Goal: Task Accomplishment & Management: Manage account settings

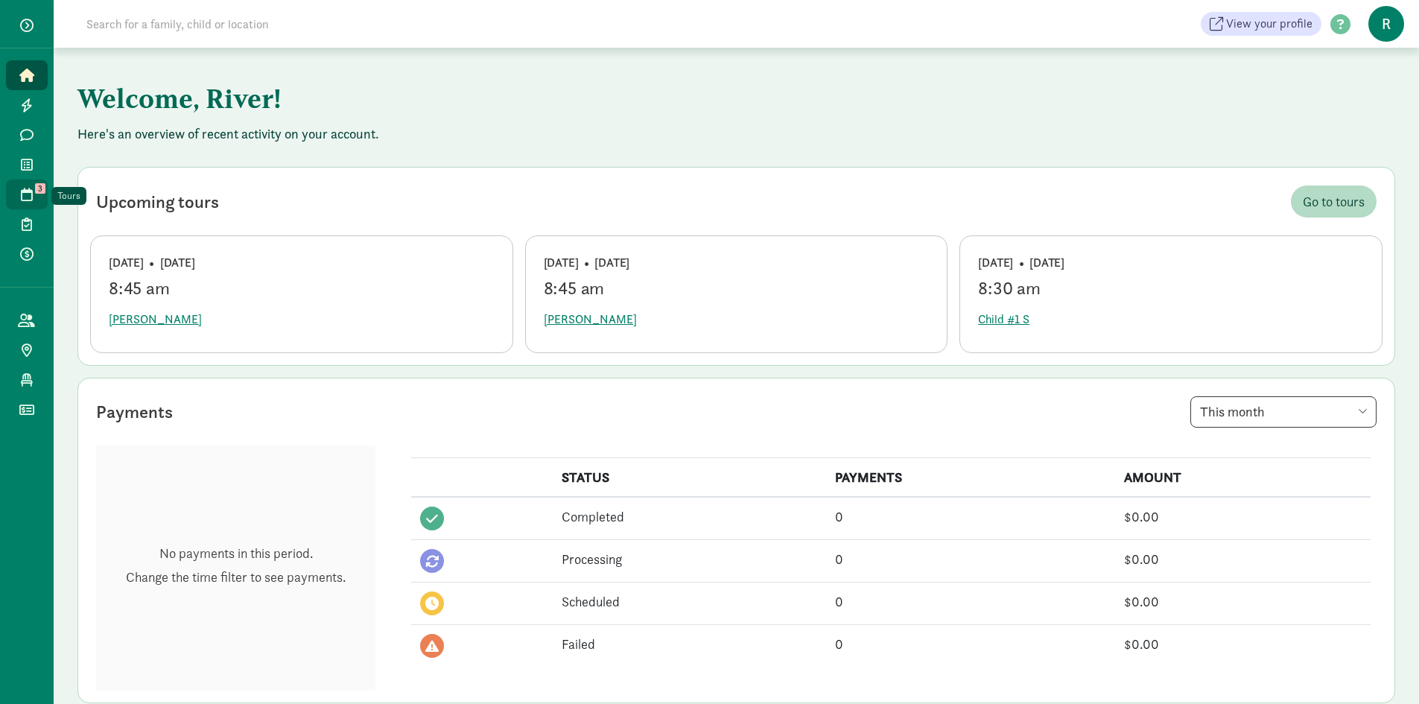
click at [25, 194] on icon at bounding box center [27, 194] width 12 height 13
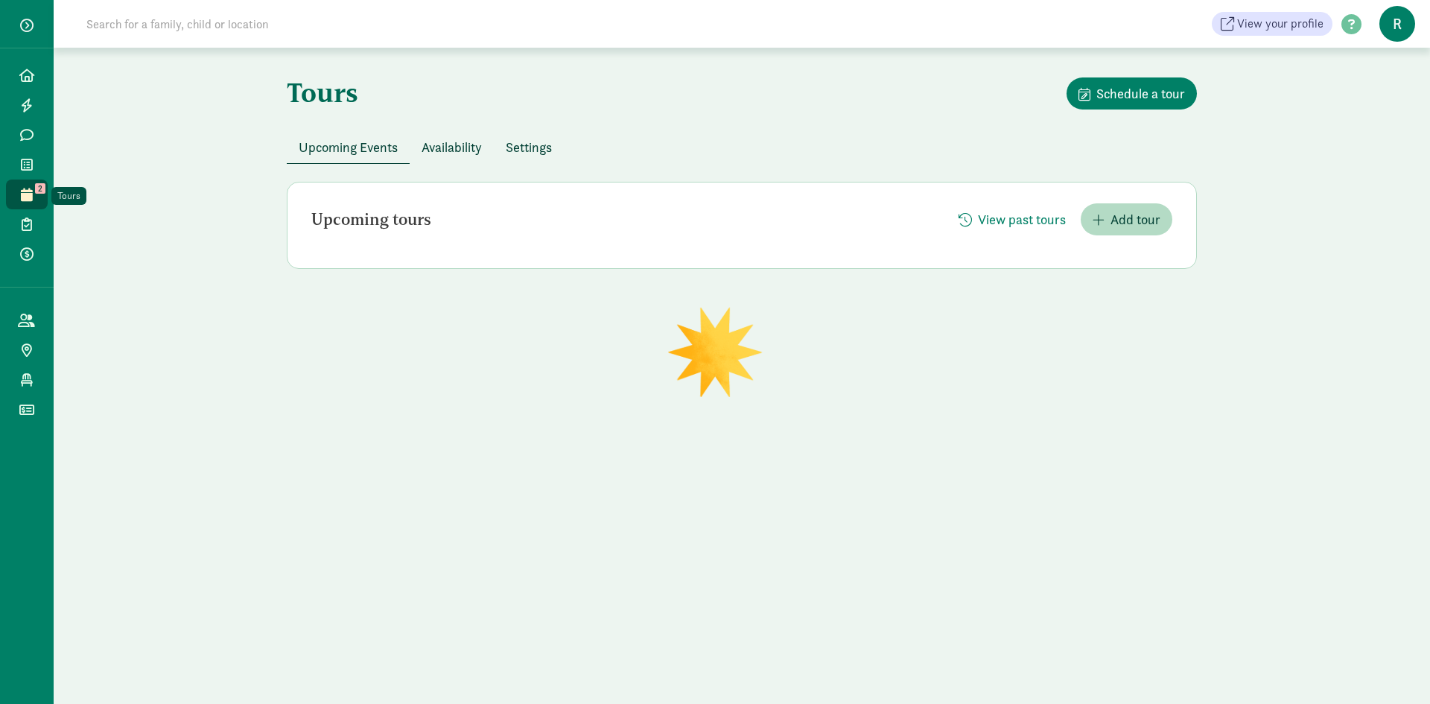
drag, startPoint x: 0, startPoint y: 0, endPoint x: 25, endPoint y: 194, distance: 196.0
click at [25, 194] on icon at bounding box center [27, 194] width 12 height 13
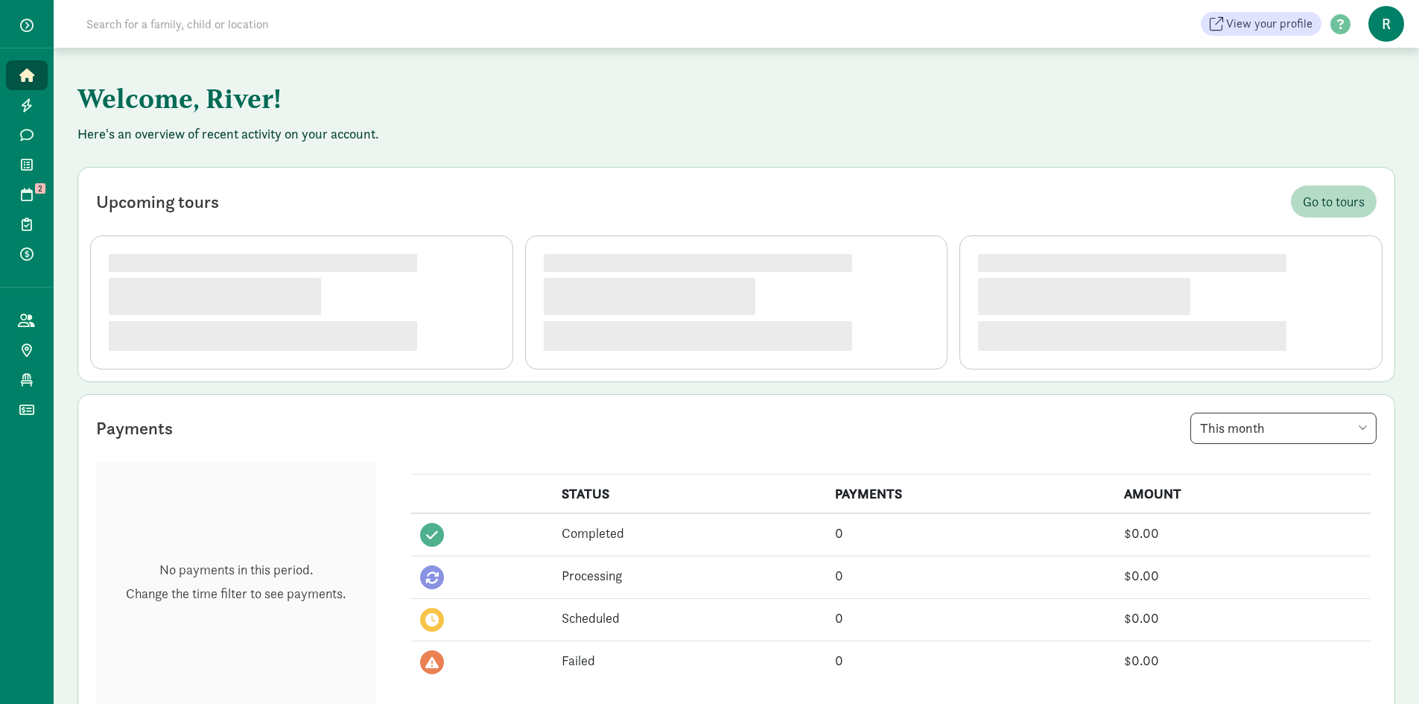
click at [1392, 30] on span "R" at bounding box center [1386, 24] width 36 height 36
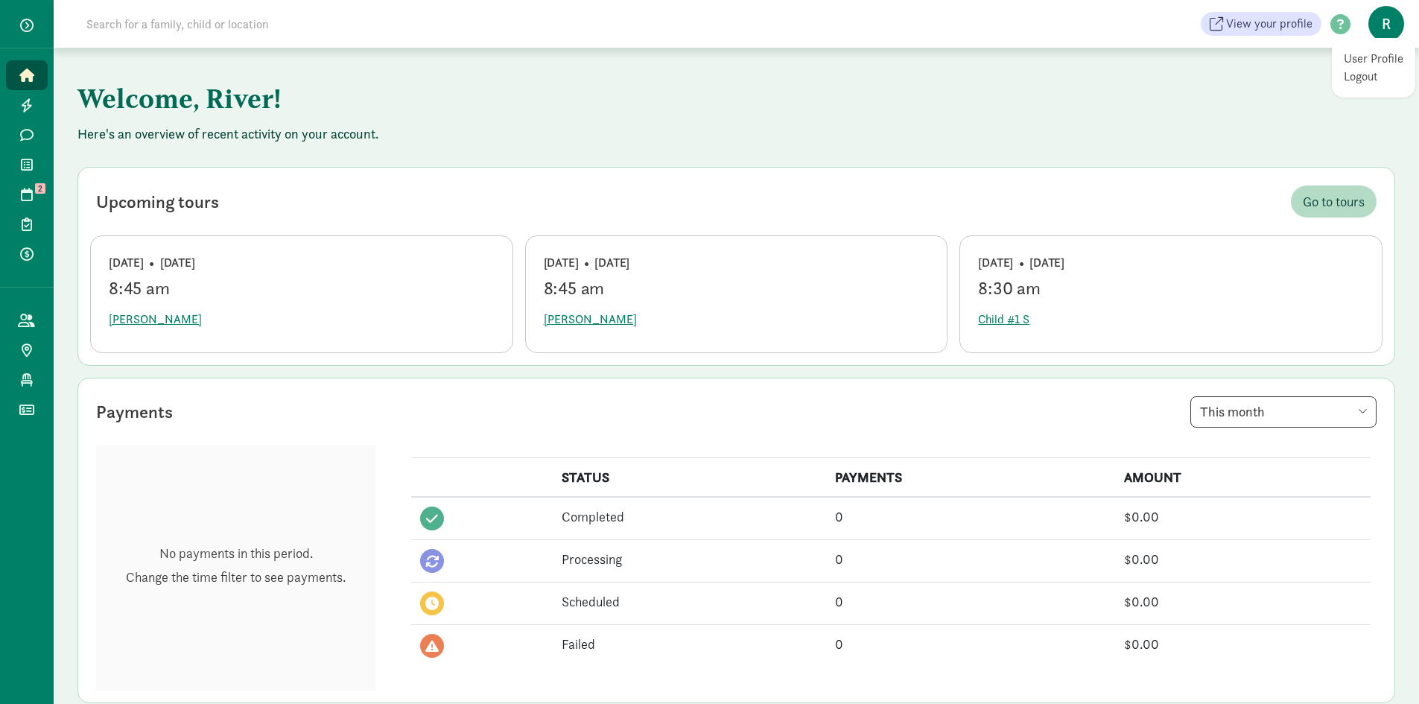
click at [1376, 74] on link "Logout" at bounding box center [1374, 77] width 60 height 18
click at [1378, 23] on span "R" at bounding box center [1386, 24] width 36 height 36
click at [1370, 74] on link "Logout" at bounding box center [1374, 77] width 60 height 18
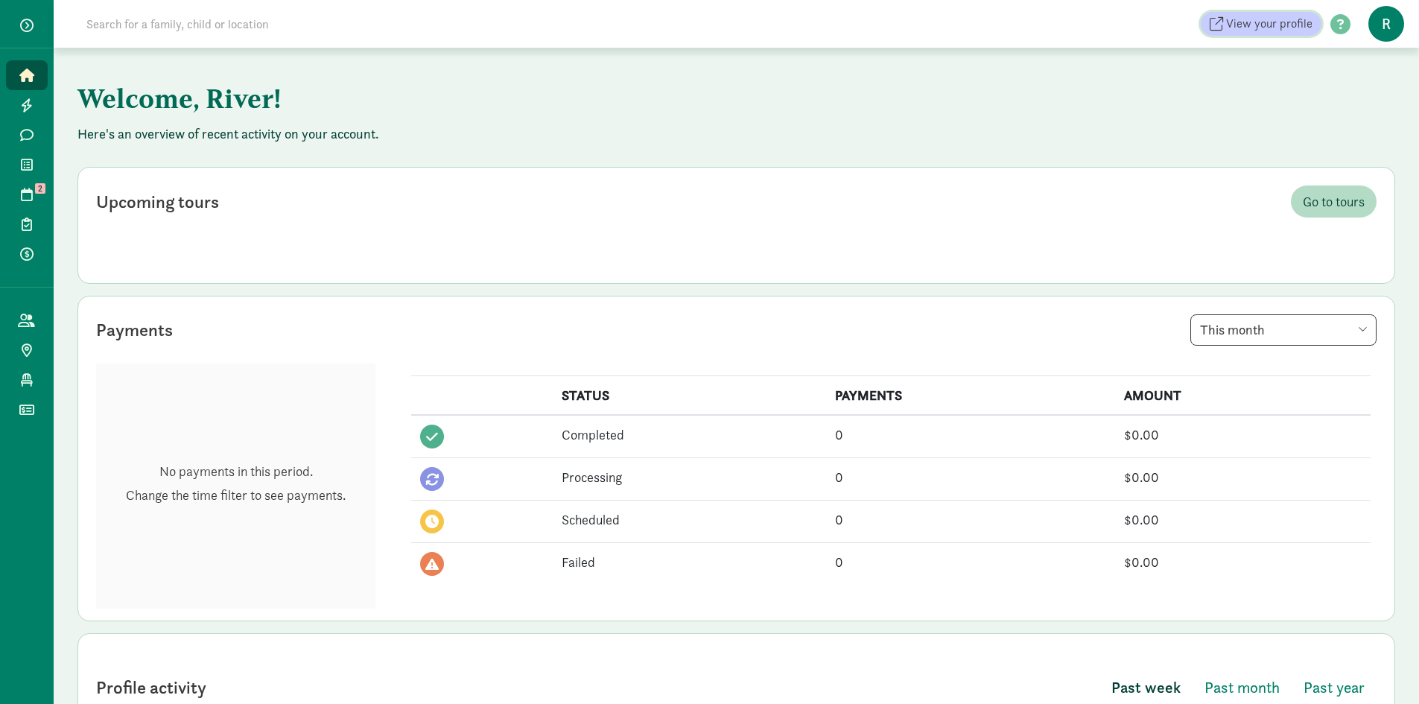
click at [1277, 25] on span "View your profile" at bounding box center [1269, 24] width 86 height 18
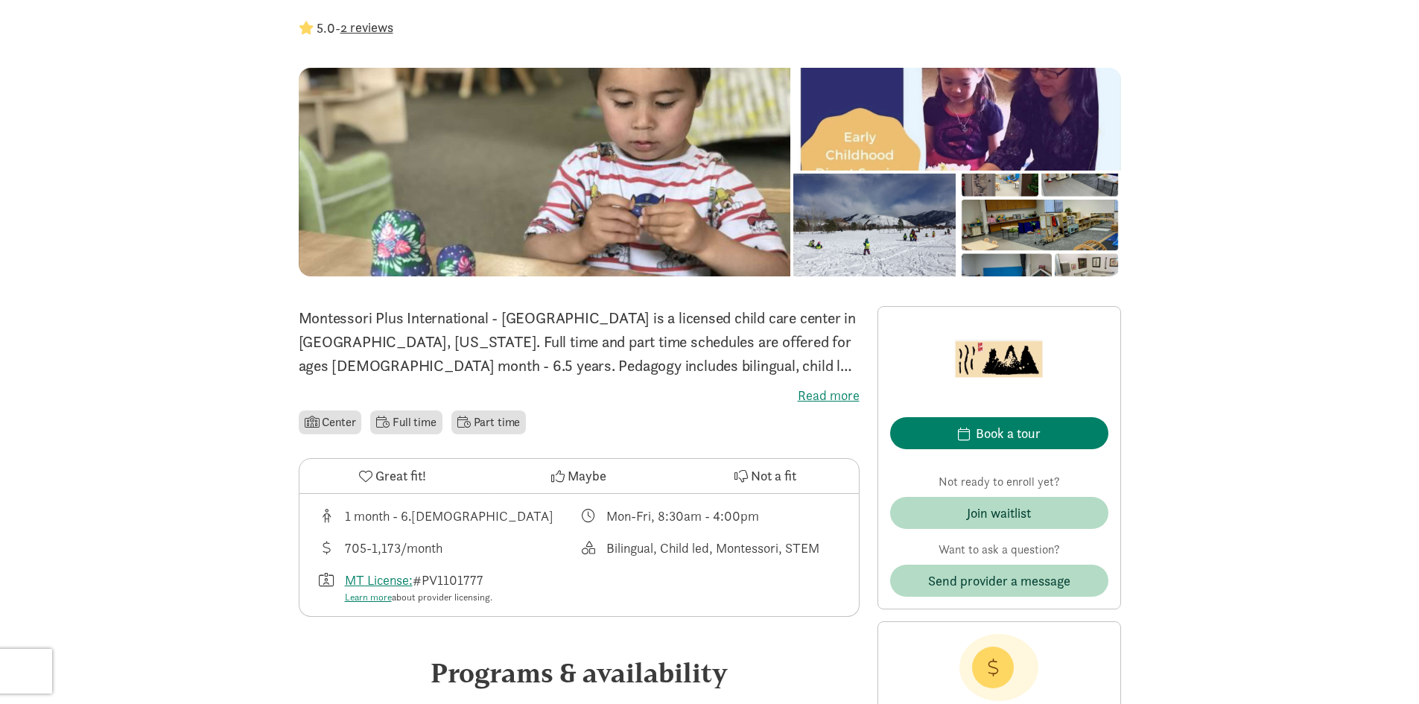
scroll to position [74, 0]
